Goal: Use online tool/utility: Utilize a website feature to perform a specific function

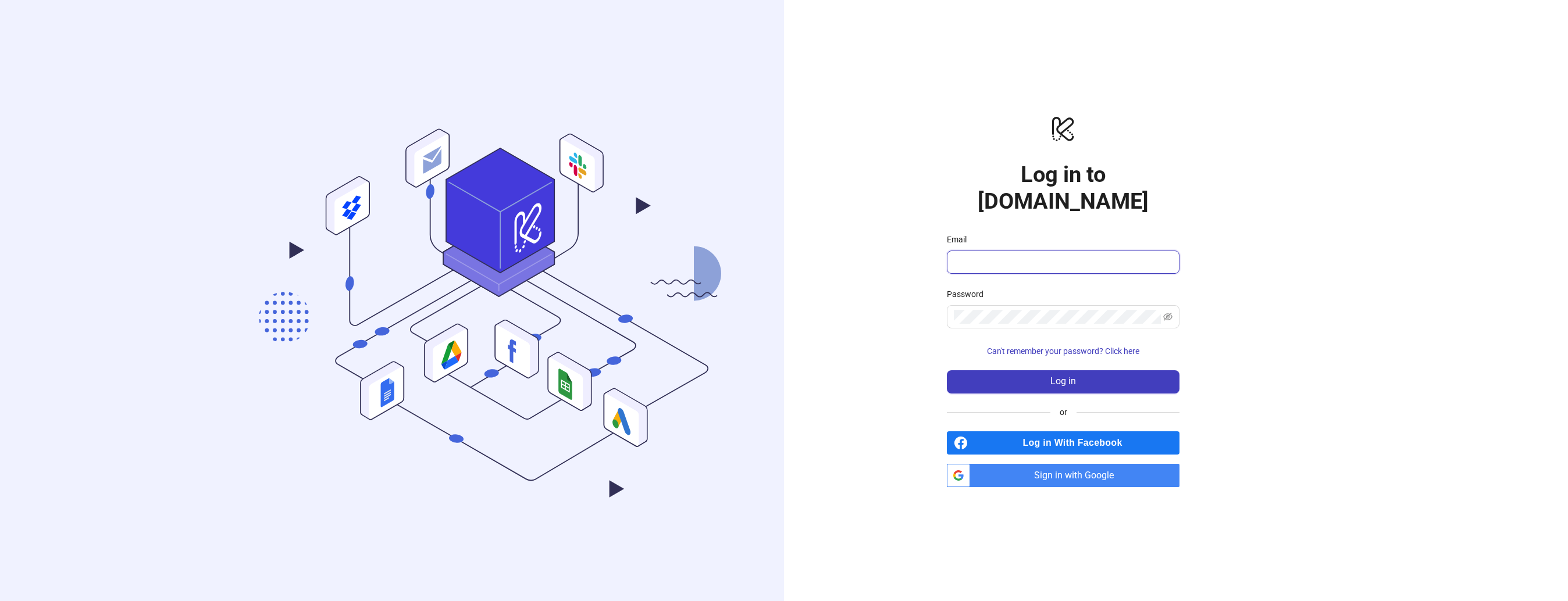
click at [1062, 255] on input "Email" at bounding box center [1062, 262] width 217 height 14
type input "**********"
click at [1027, 372] on button "Log in" at bounding box center [1063, 382] width 233 height 23
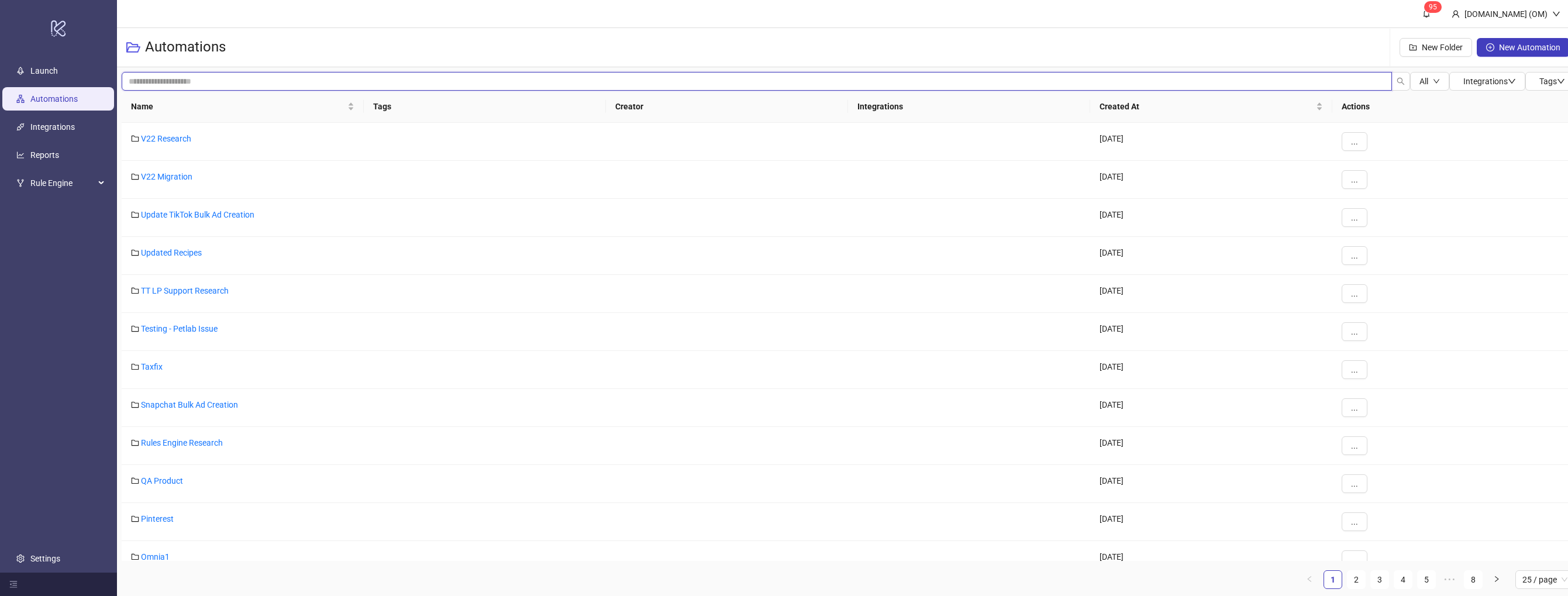
click at [660, 83] on input "search" at bounding box center [757, 81] width 1270 height 19
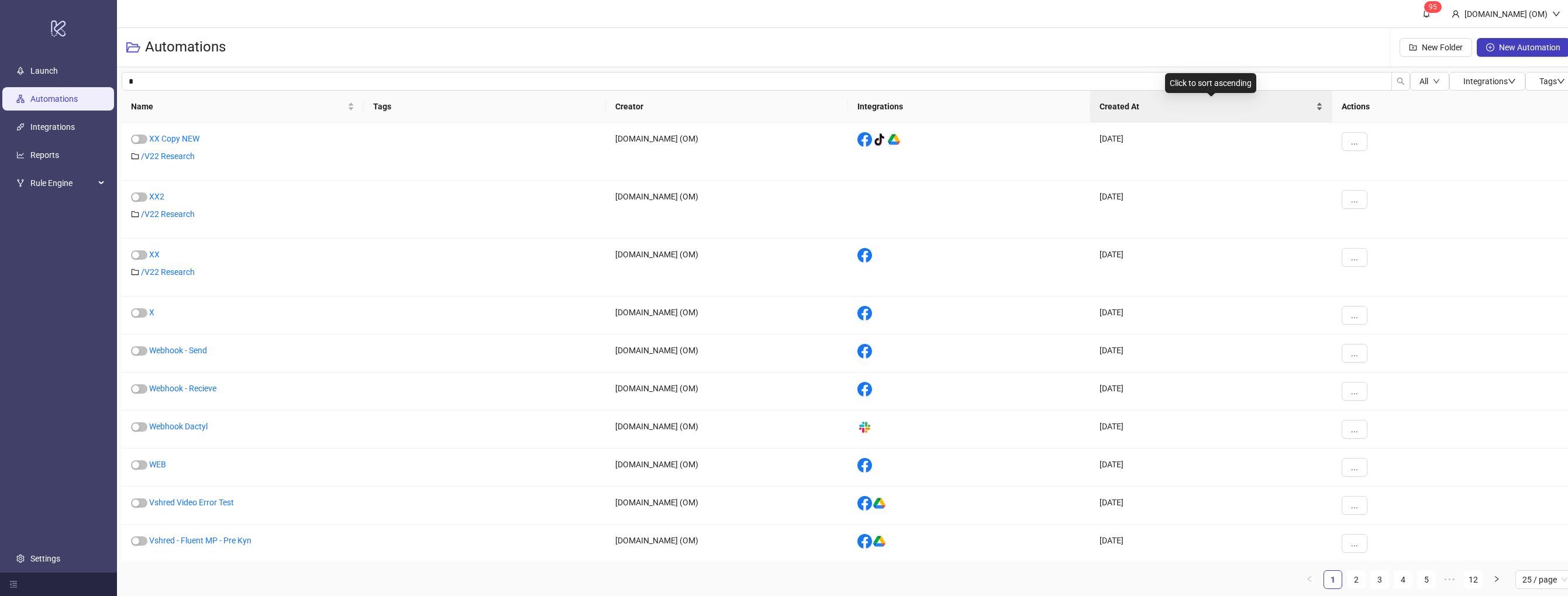
click at [1110, 106] on span "Created At" at bounding box center [1206, 106] width 214 height 12
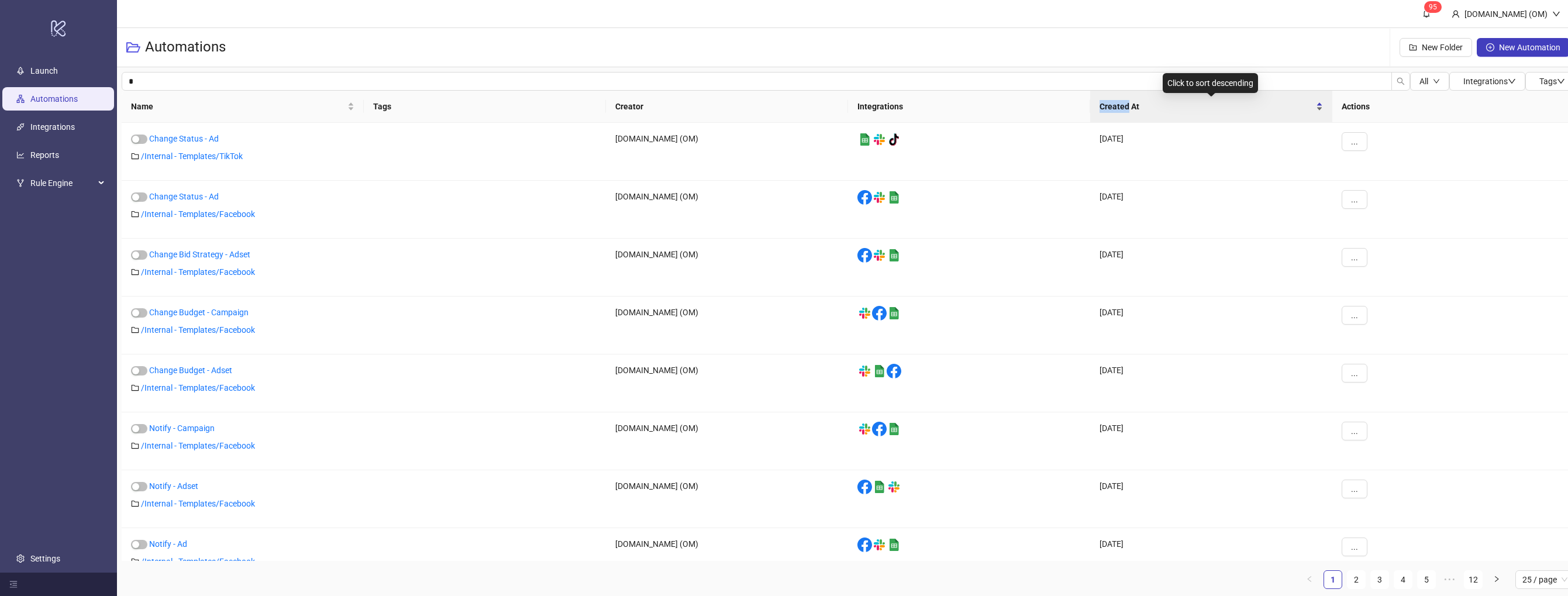
click at [1110, 106] on span "Created At" at bounding box center [1206, 106] width 214 height 12
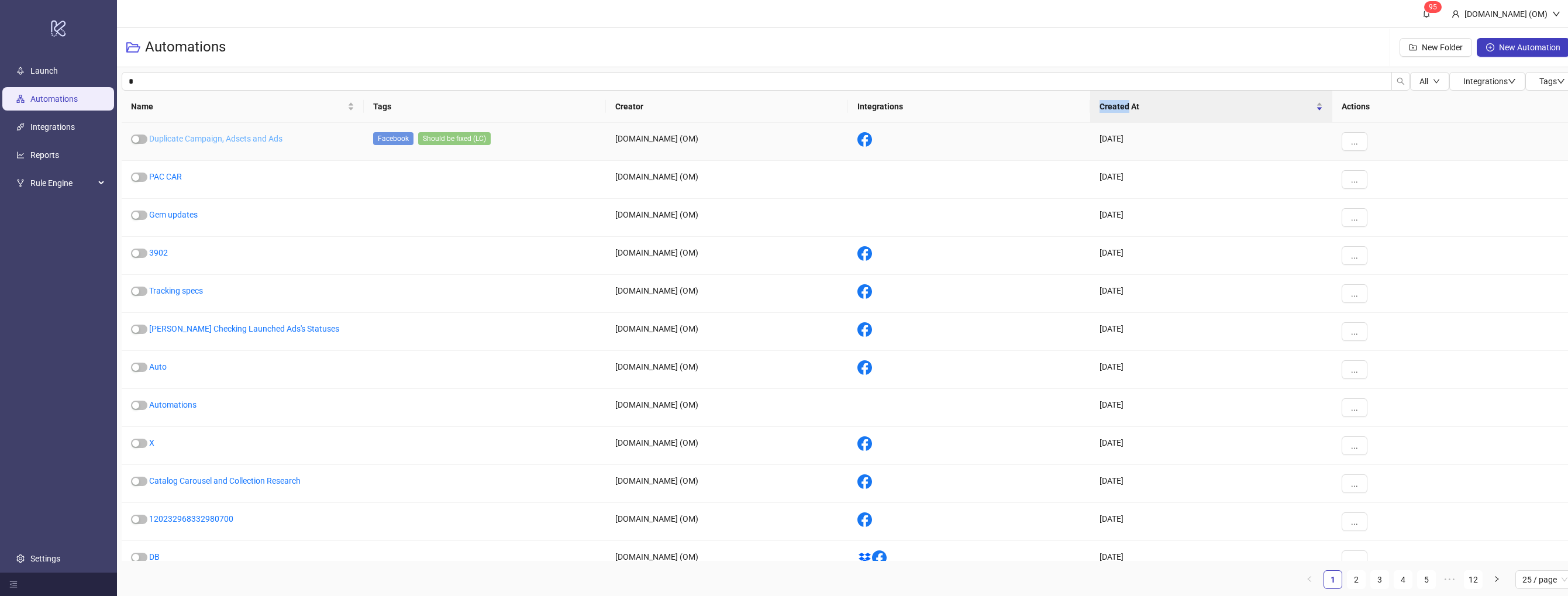
click at [262, 134] on link "Duplicate Campaign, Adsets and Ads" at bounding box center [216, 139] width 134 height 9
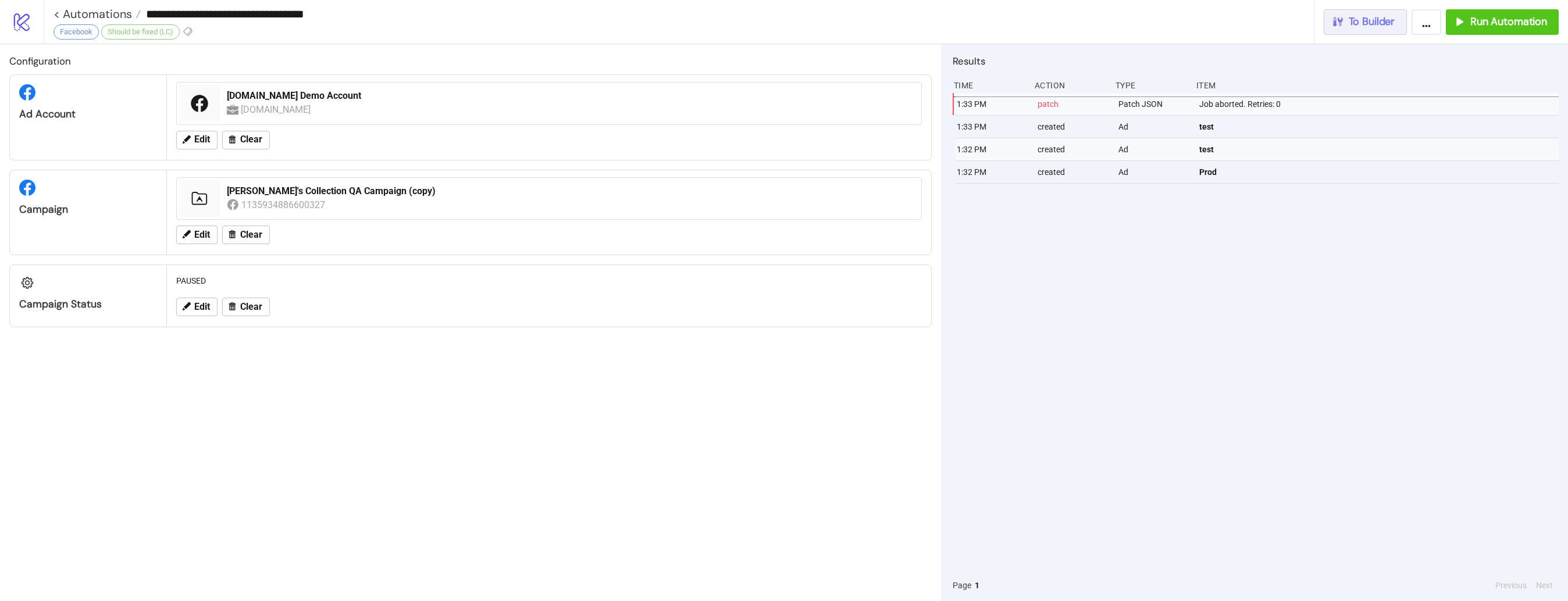
click at [1329, 30] on button "To Builder" at bounding box center [1366, 22] width 84 height 26
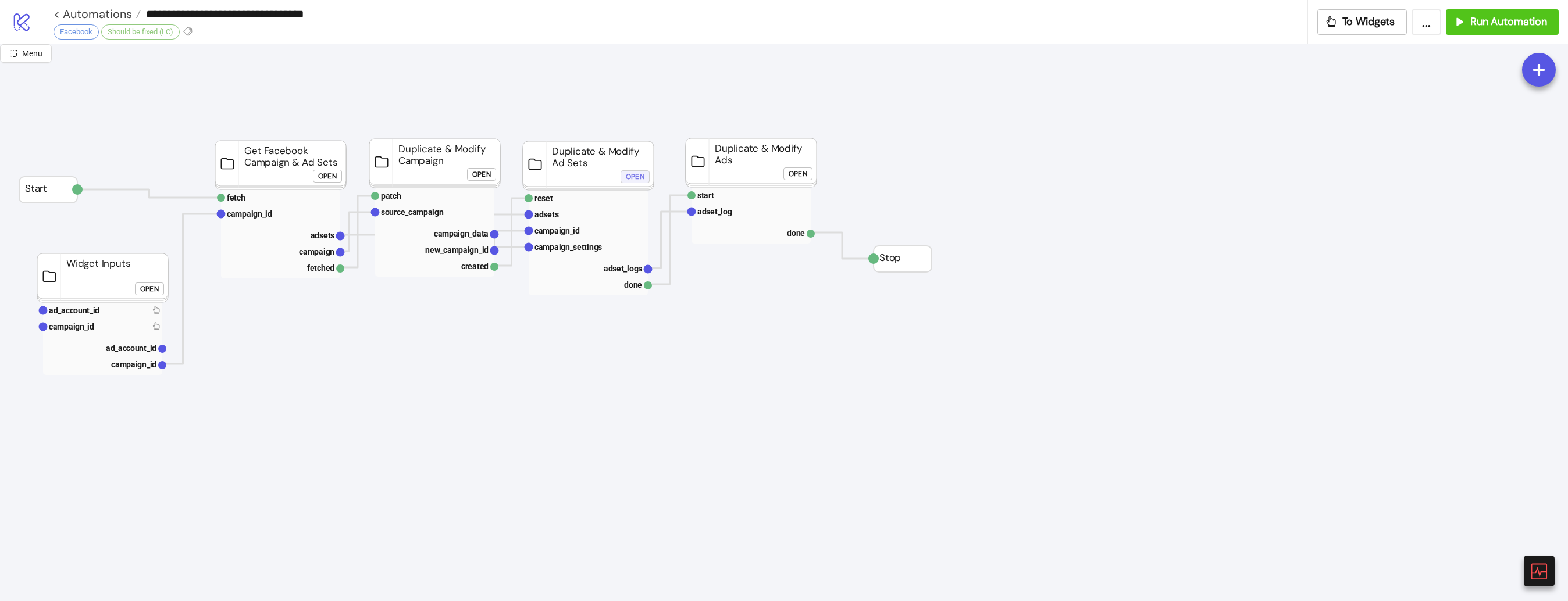
click at [624, 175] on button "Open" at bounding box center [635, 176] width 29 height 12
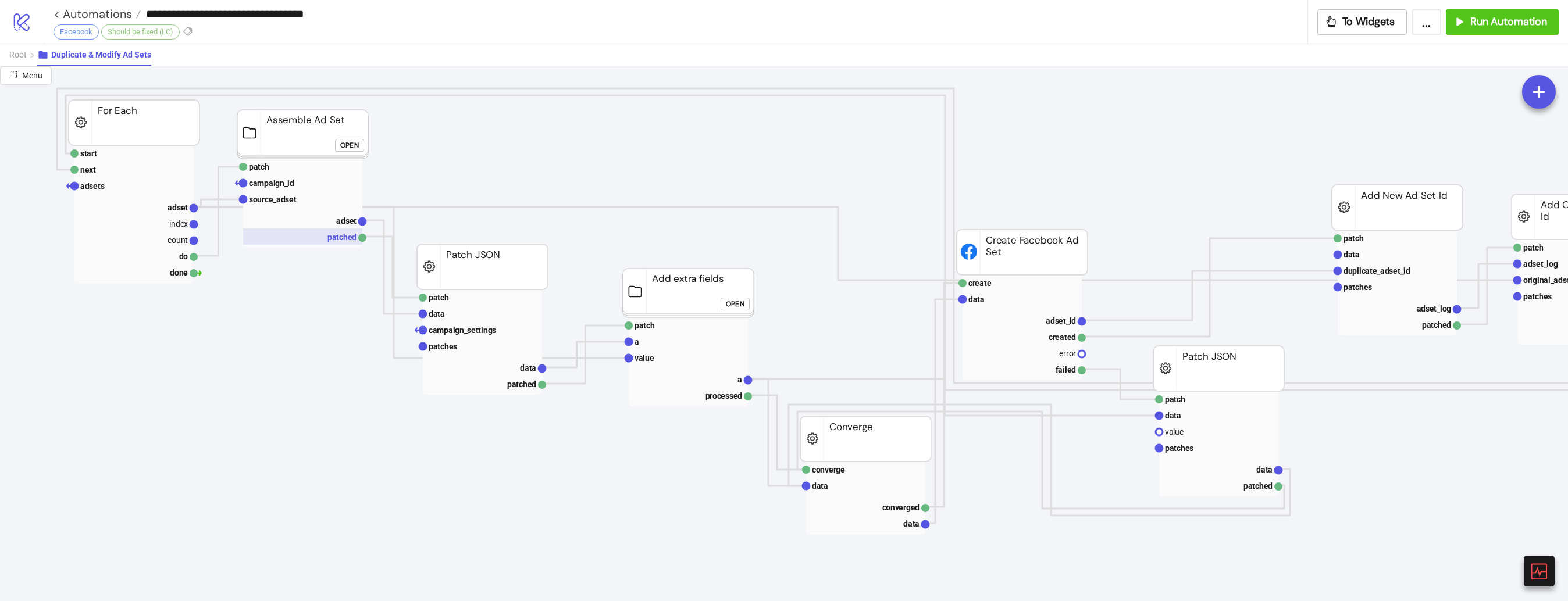
click at [270, 229] on rect at bounding box center [303, 236] width 120 height 16
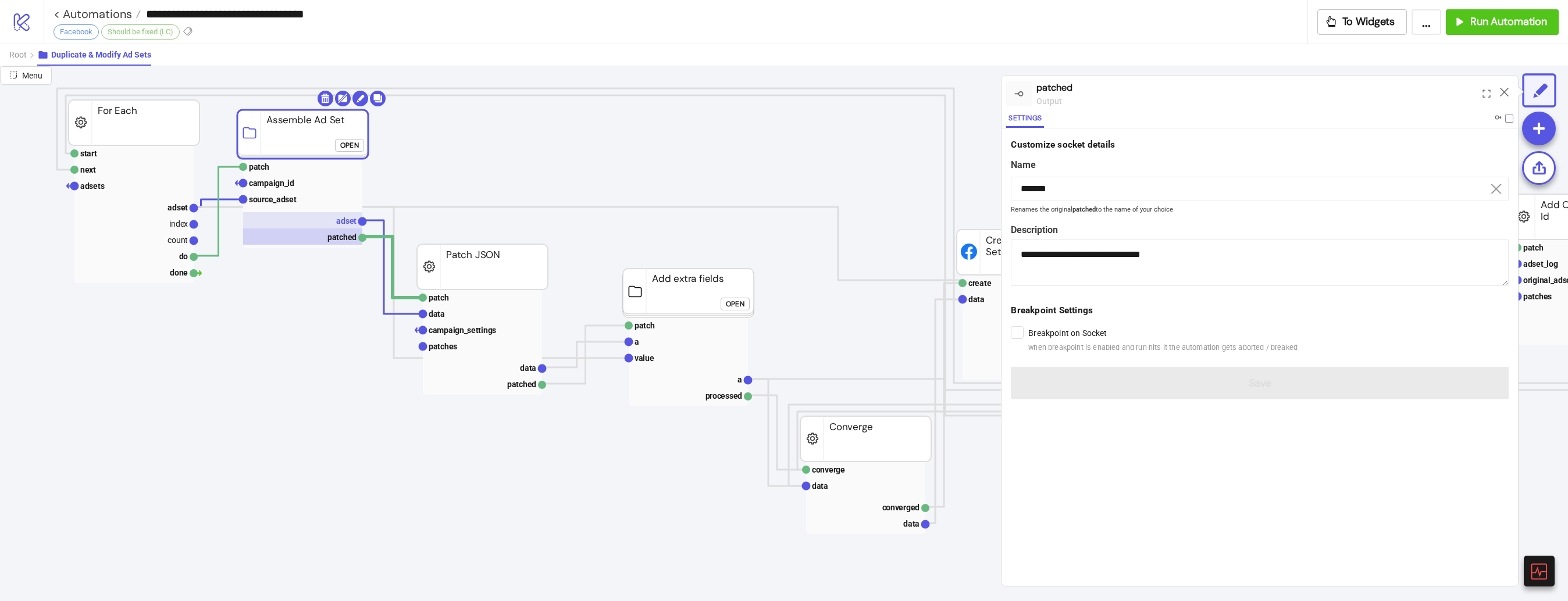
click at [270, 223] on rect at bounding box center [303, 220] width 120 height 16
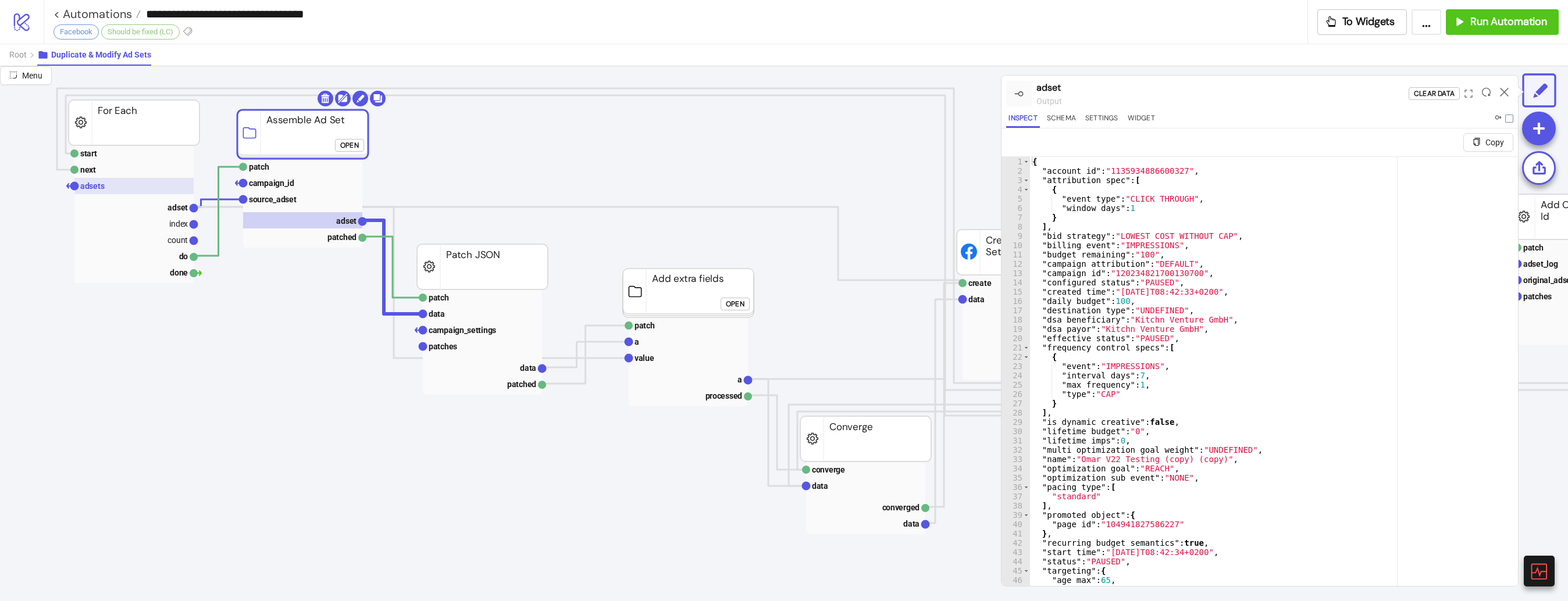
click at [94, 184] on text "adsets" at bounding box center [92, 186] width 24 height 9
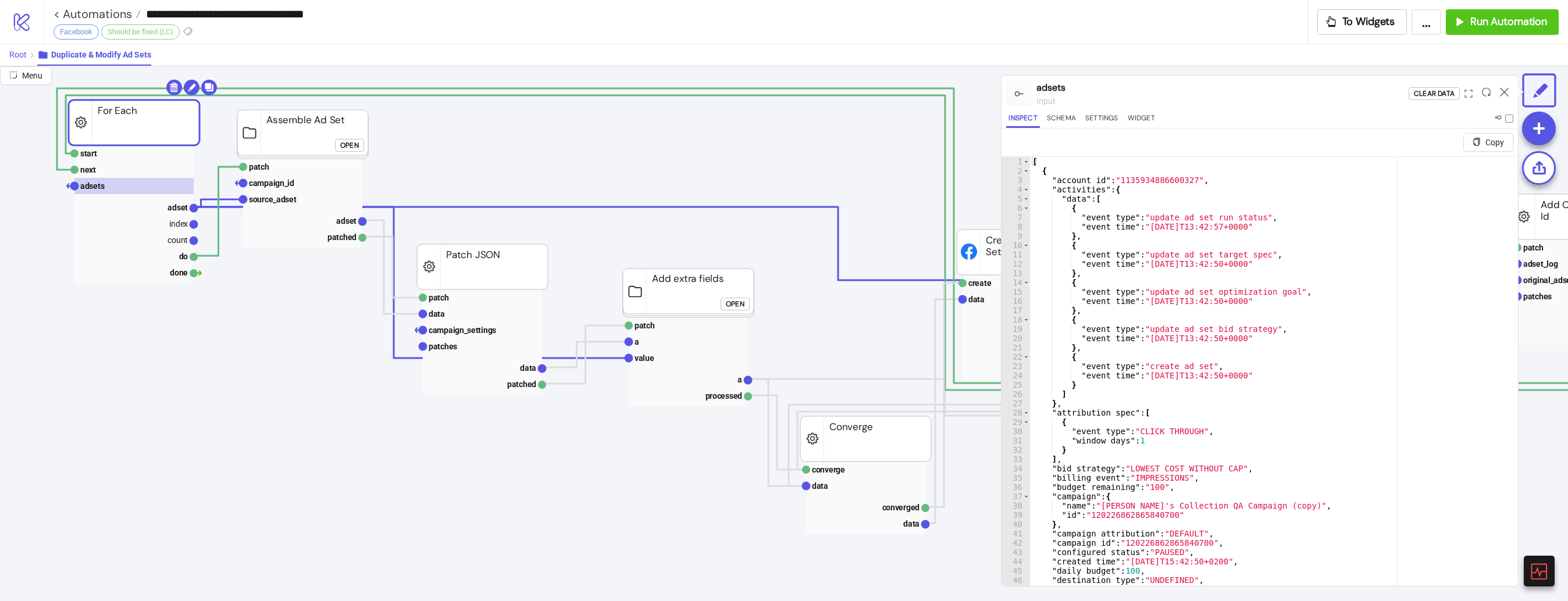
click at [12, 51] on span "Root" at bounding box center [18, 54] width 17 height 9
